Goal: Task Accomplishment & Management: Complete application form

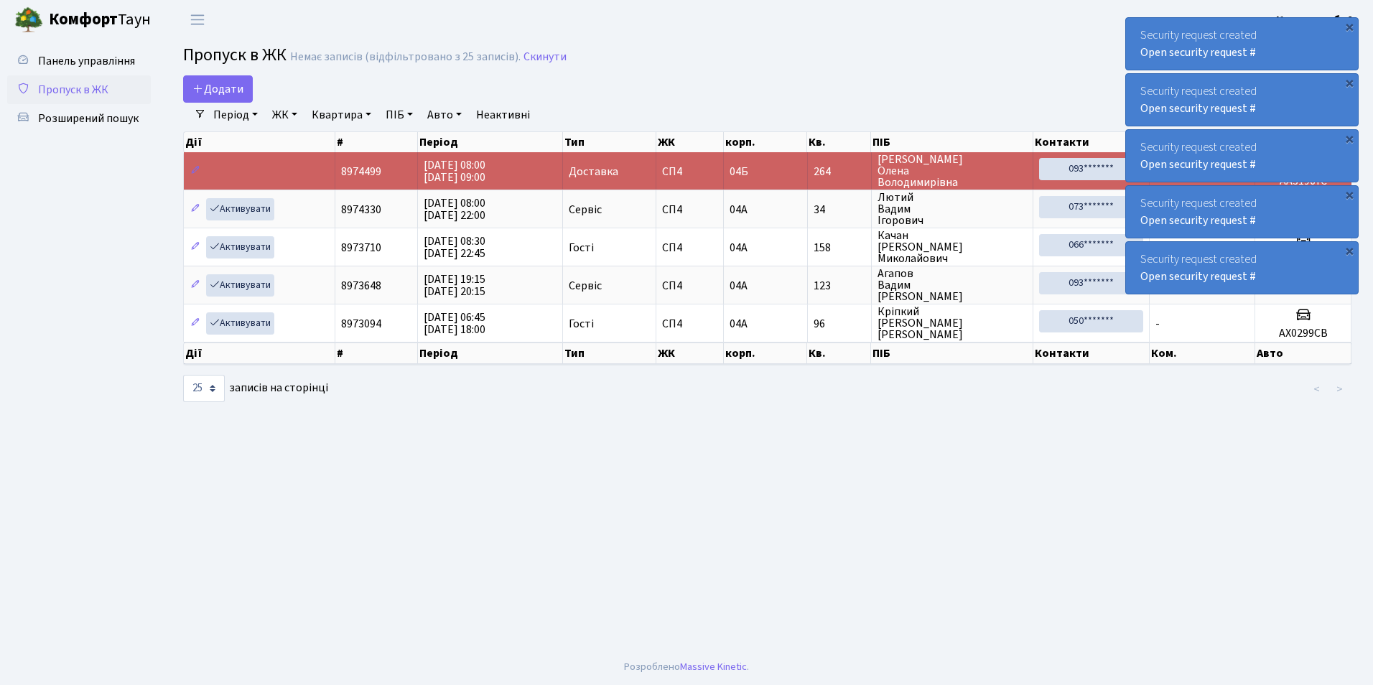
select select "25"
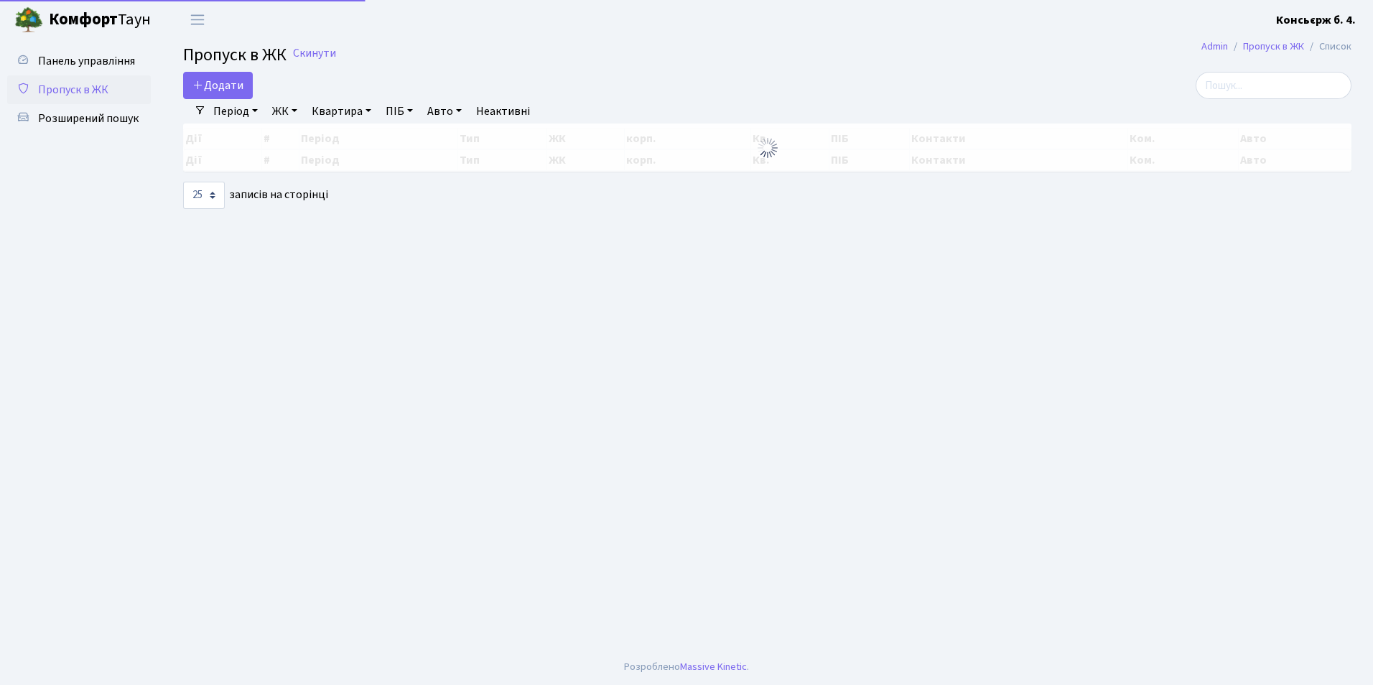
select select "25"
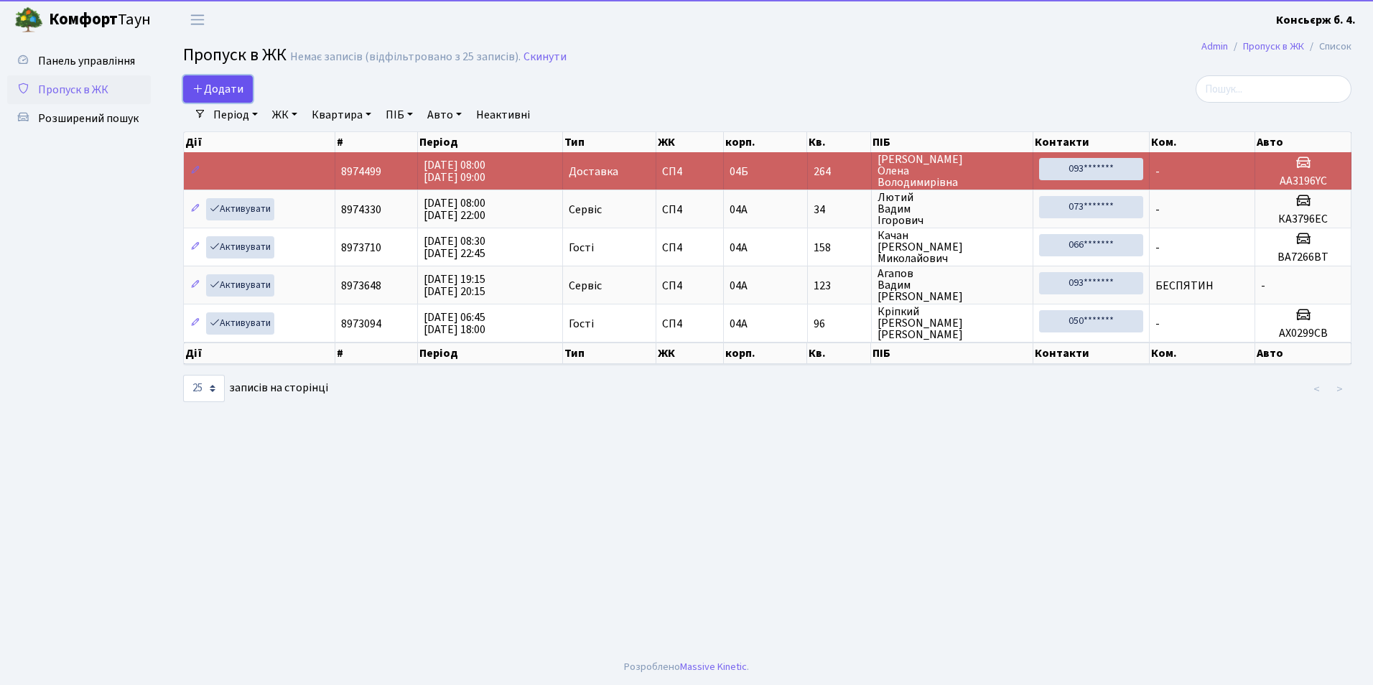
click at [216, 79] on link "Додати" at bounding box center [218, 88] width 70 height 27
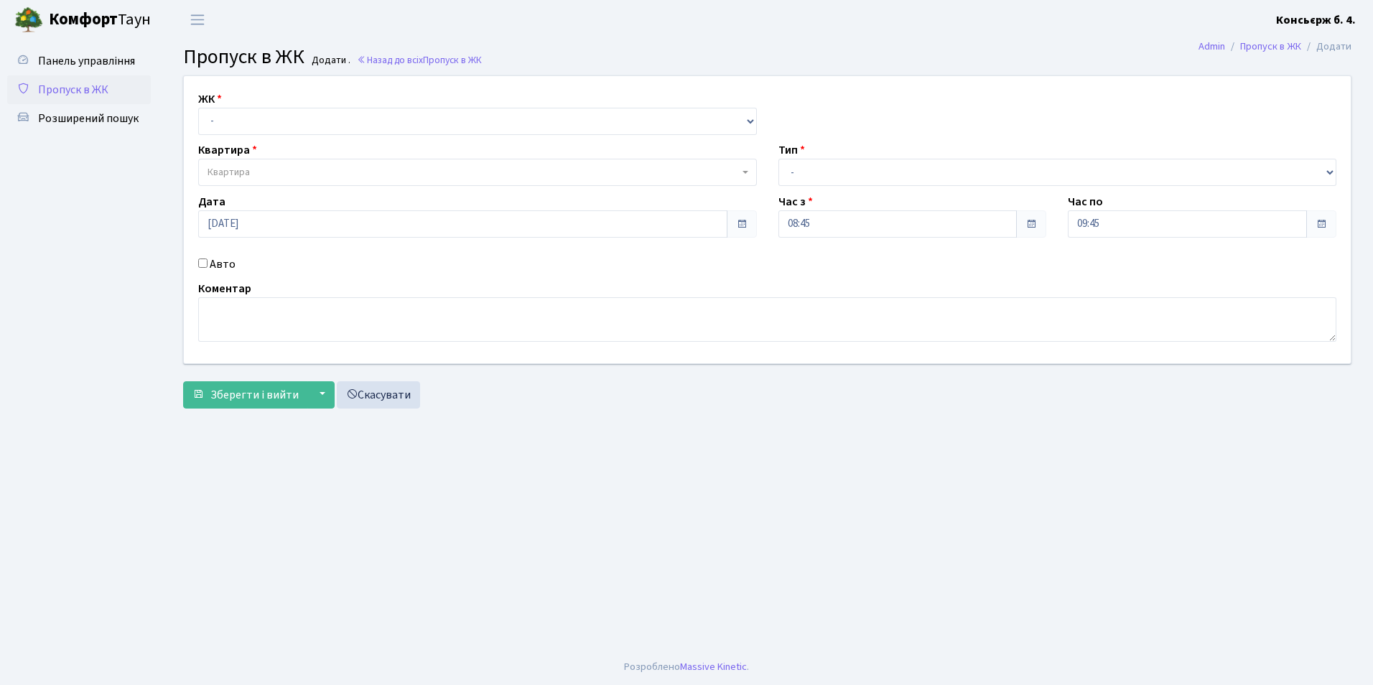
click at [277, 163] on span "Квартира" at bounding box center [477, 172] width 559 height 27
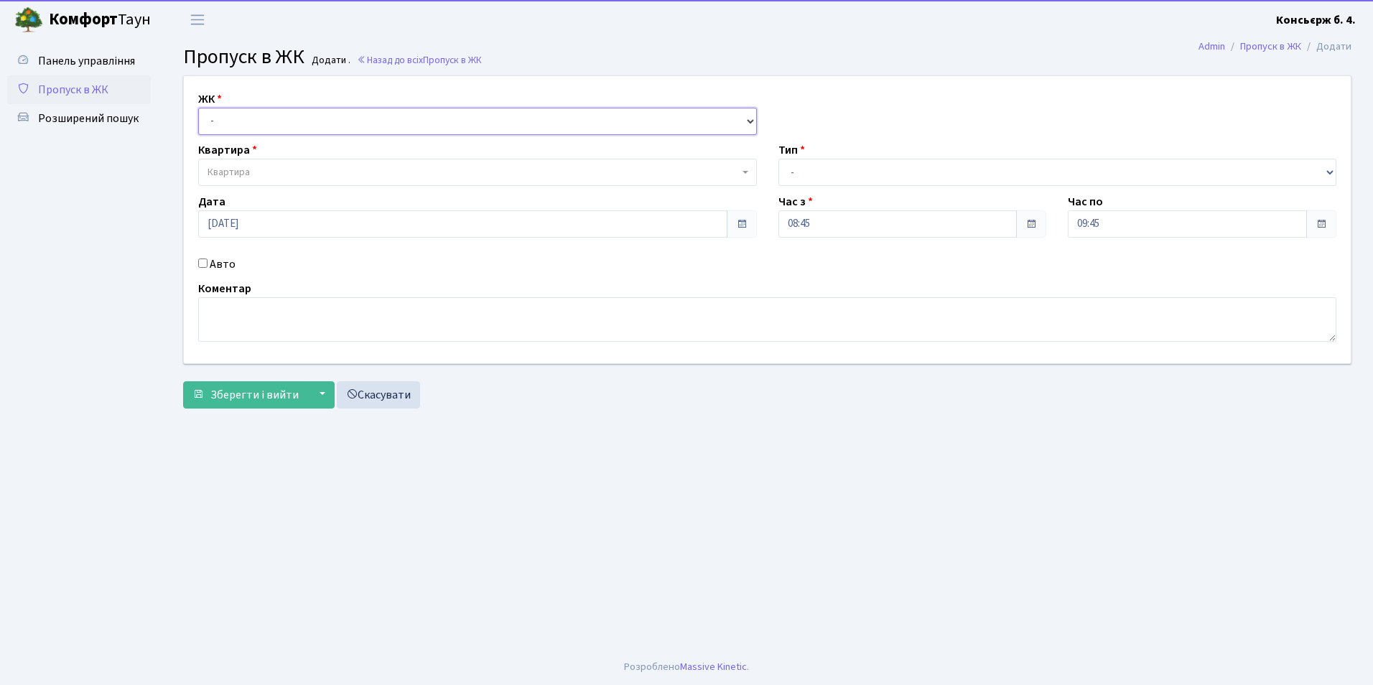
click at [264, 117] on select "- СП4, Столичне шосе, 5" at bounding box center [477, 121] width 559 height 27
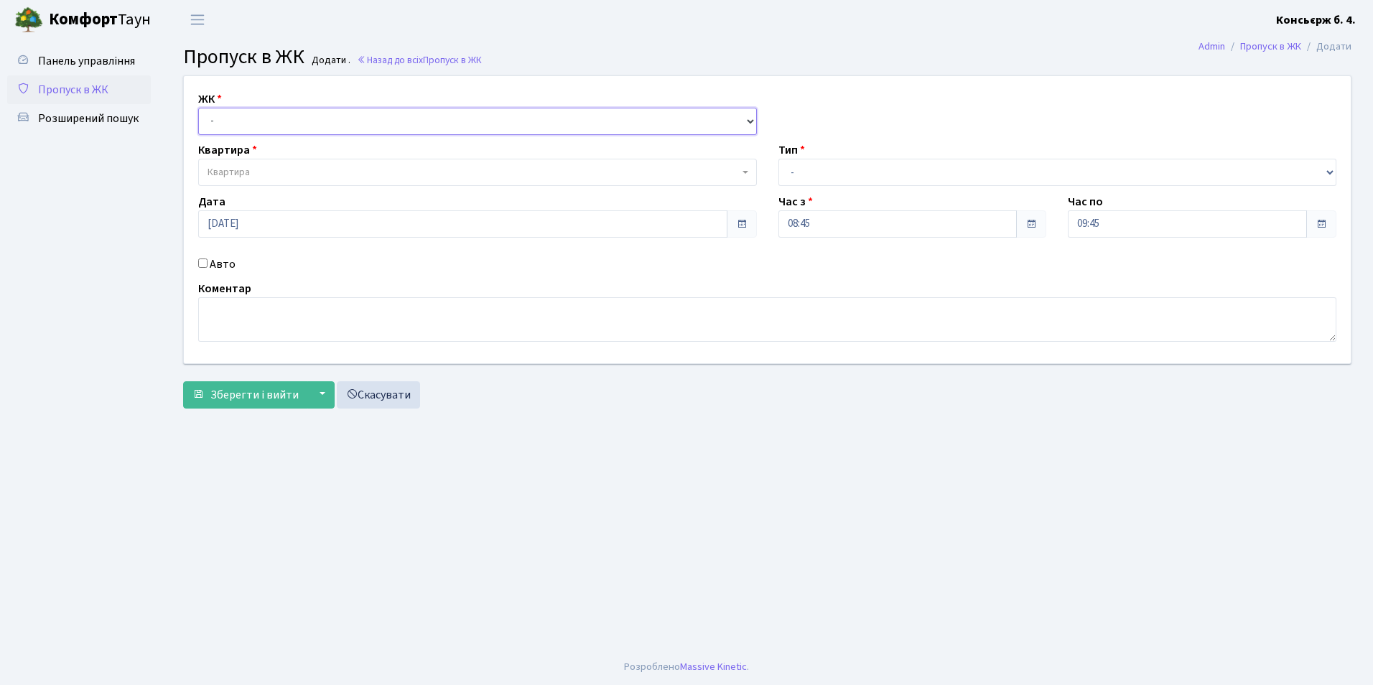
select select "325"
click at [198, 108] on select "- СП4, Столичне шосе, 5" at bounding box center [477, 121] width 559 height 27
select select
click at [262, 169] on span "Квартира" at bounding box center [473, 172] width 531 height 14
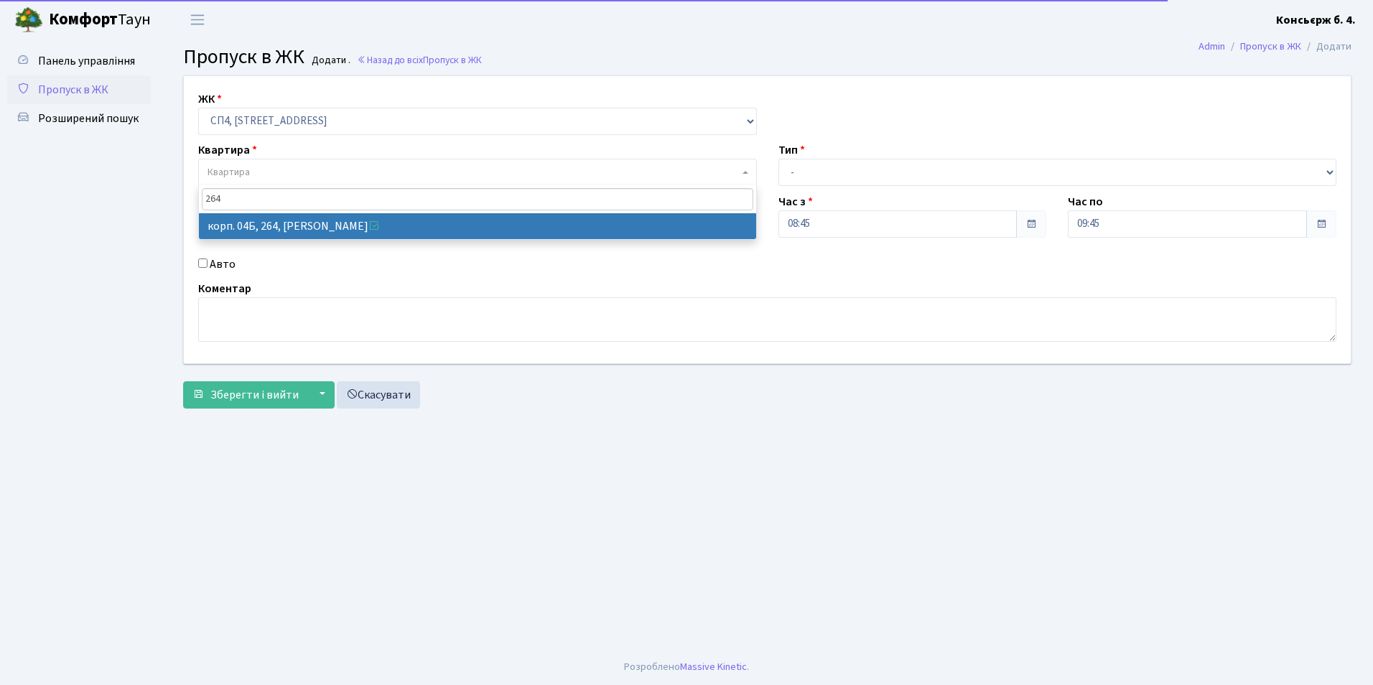
type input "264"
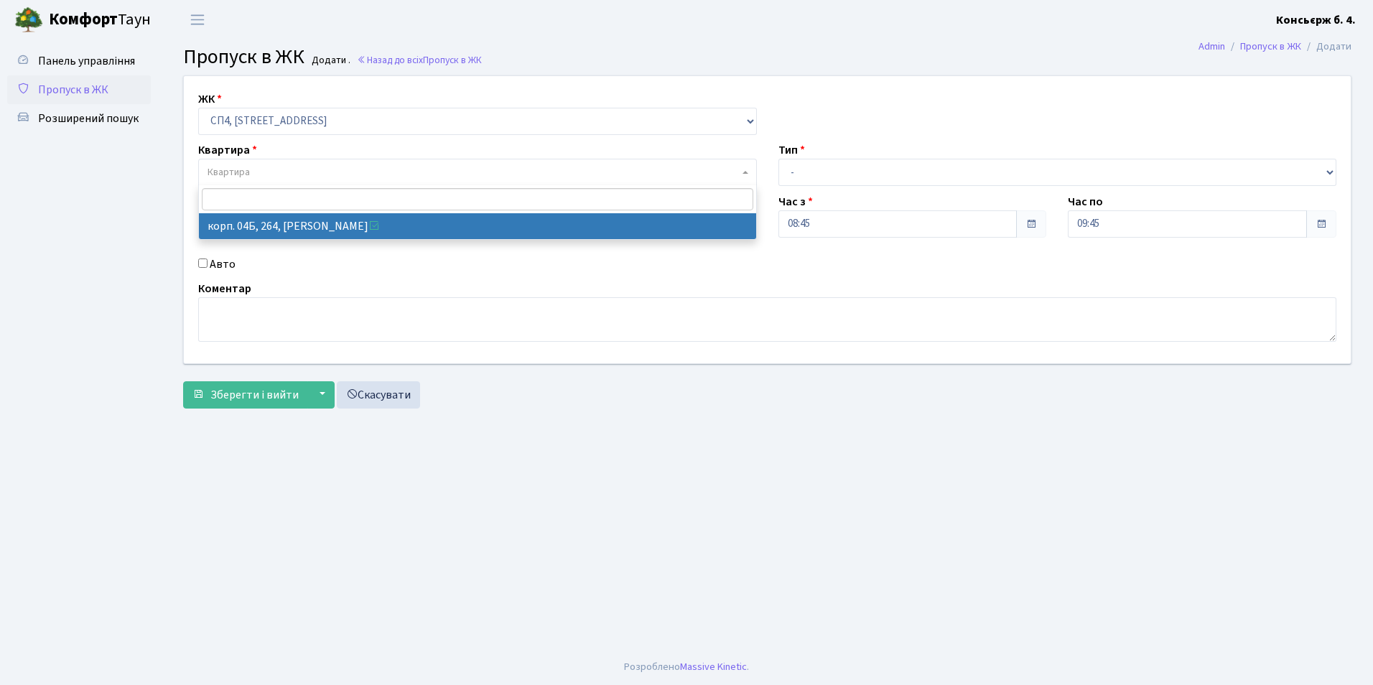
select select "21292"
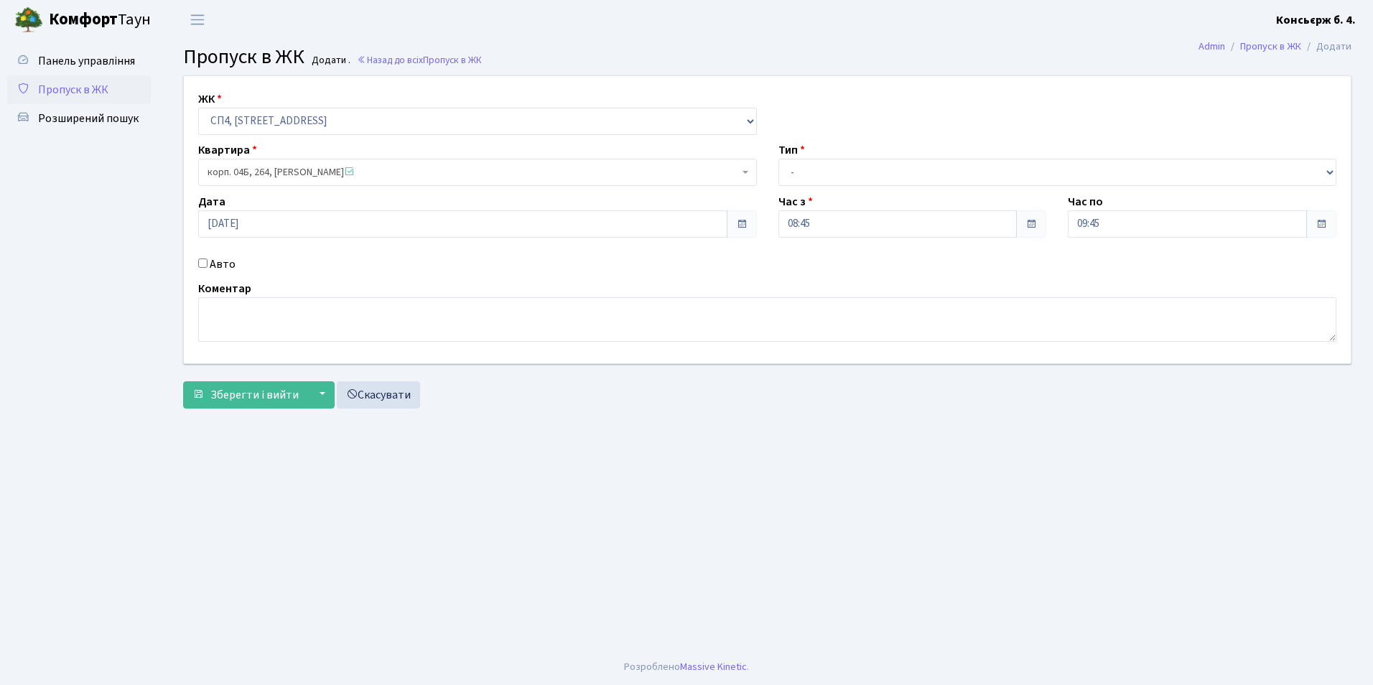
click at [203, 265] on input "Авто" at bounding box center [202, 263] width 9 height 9
checkbox input "true"
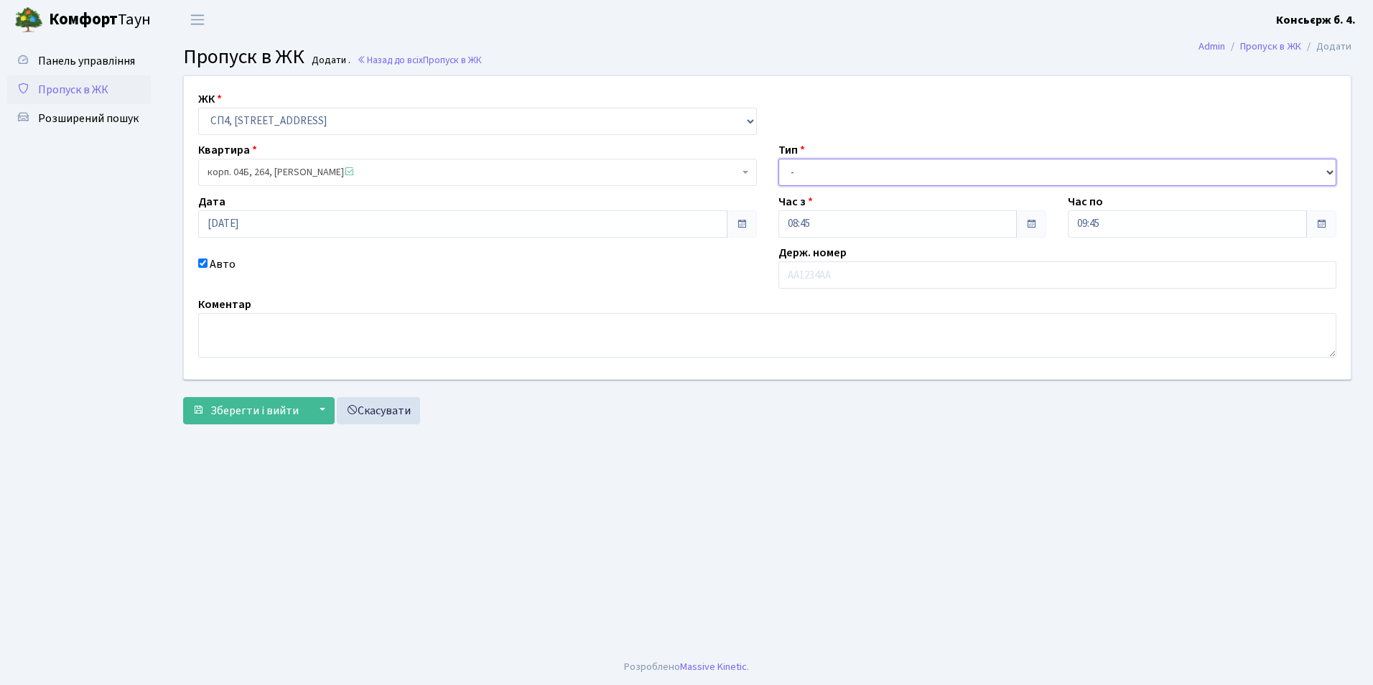
click at [911, 165] on select "- Доставка Таксі Гості Сервіс" at bounding box center [1058, 172] width 559 height 27
select select "1"
click at [779, 159] on select "- Доставка Таксі Гості Сервіс" at bounding box center [1058, 172] width 559 height 27
click at [885, 287] on input "text" at bounding box center [1058, 274] width 559 height 27
type input "F"
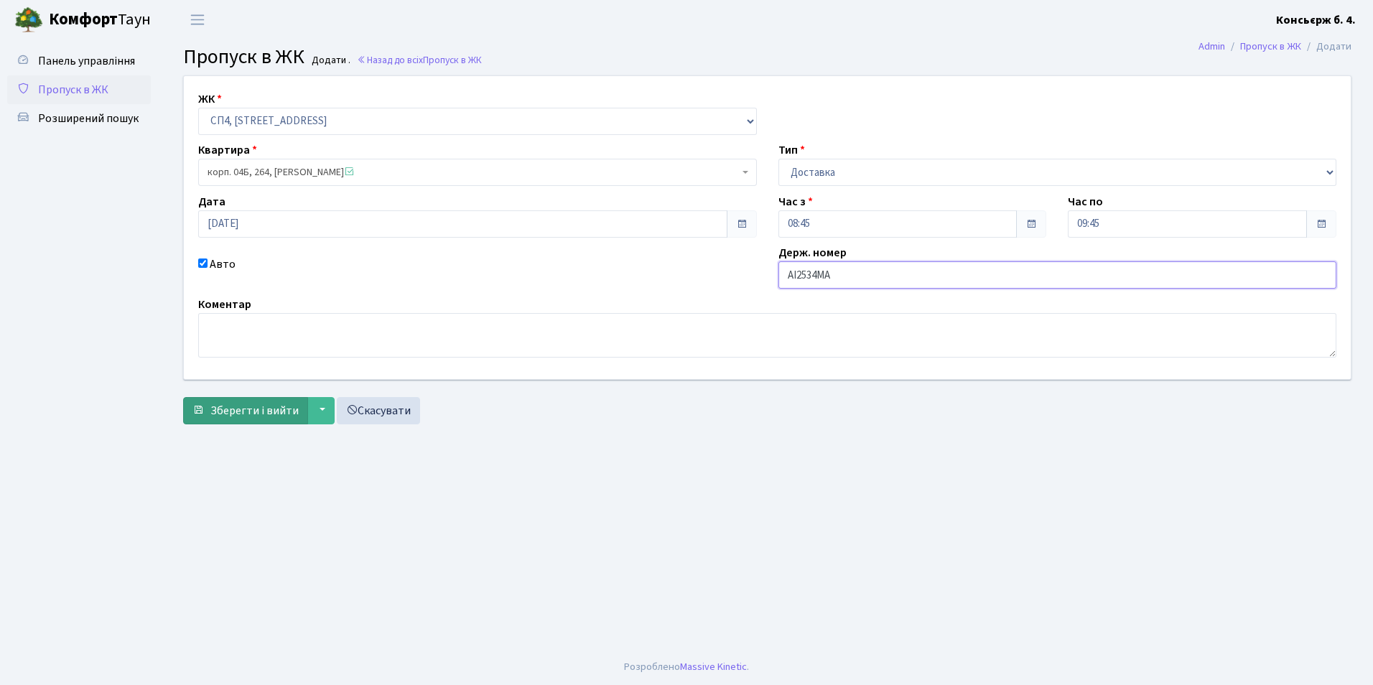
type input "АІ2534МА"
click at [220, 405] on span "Зберегти і вийти" at bounding box center [254, 411] width 88 height 16
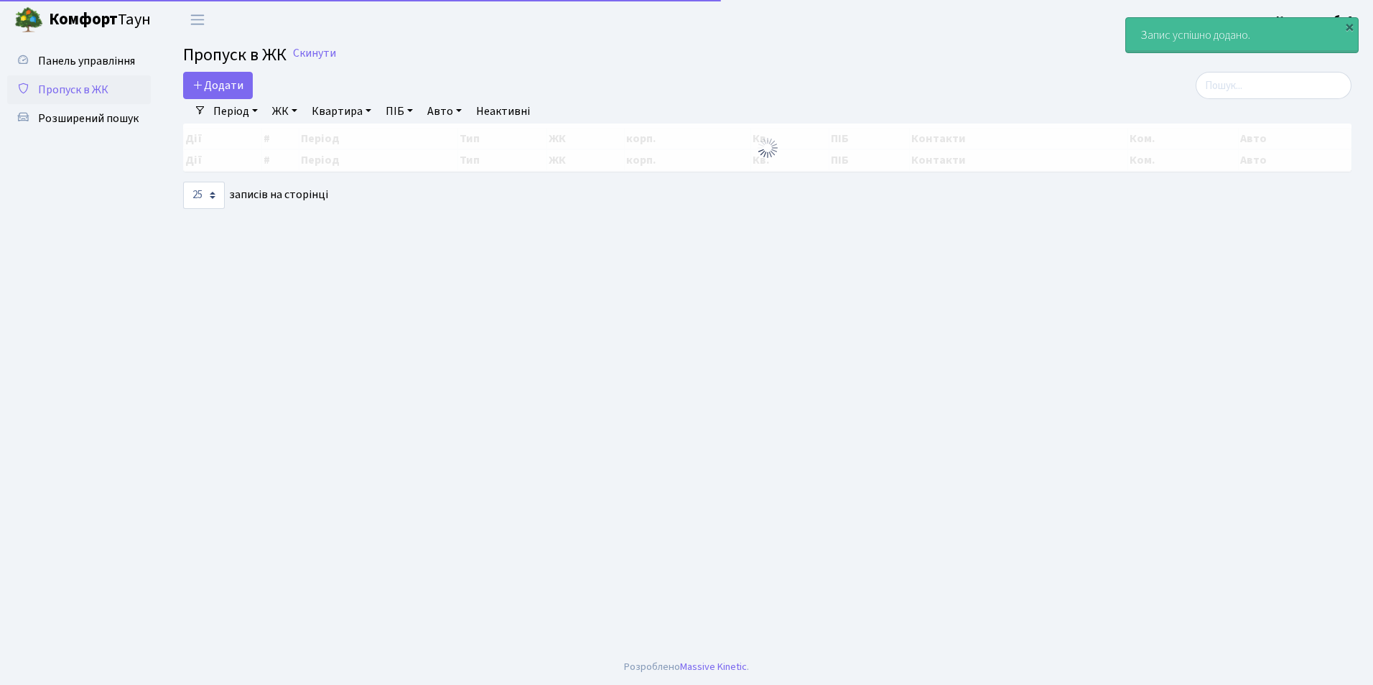
select select "25"
